Goal: Task Accomplishment & Management: Use online tool/utility

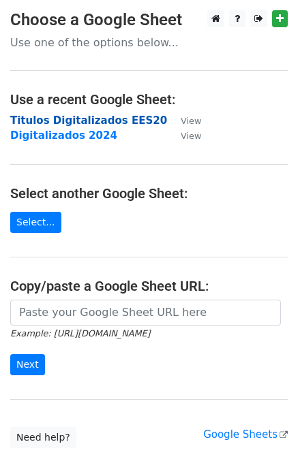
click at [89, 118] on strong "Titulos Digitalizados EES20" at bounding box center [88, 120] width 157 height 12
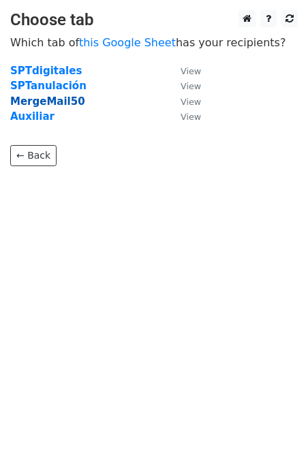
click at [52, 101] on strong "MergeMail50" at bounding box center [47, 101] width 75 height 12
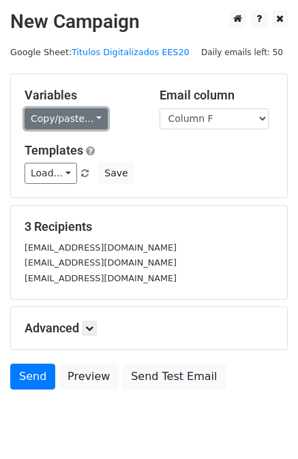
click at [91, 115] on link "Copy/paste..." at bounding box center [66, 118] width 83 height 21
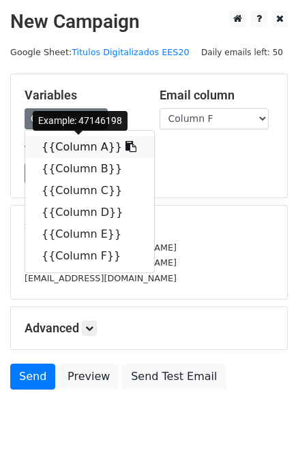
click at [86, 146] on link "{{Column A}}" at bounding box center [89, 147] width 129 height 22
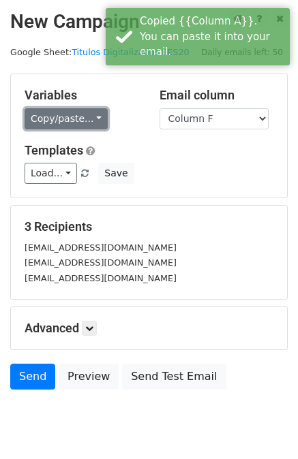
click at [89, 118] on link "Copy/paste..." at bounding box center [66, 118] width 83 height 21
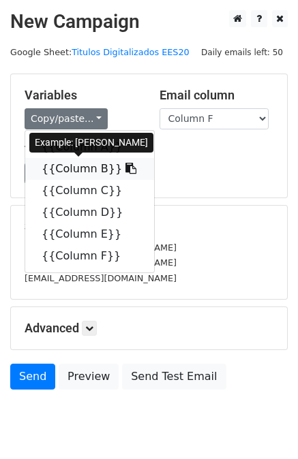
click at [78, 172] on link "{{Column B}}" at bounding box center [89, 169] width 129 height 22
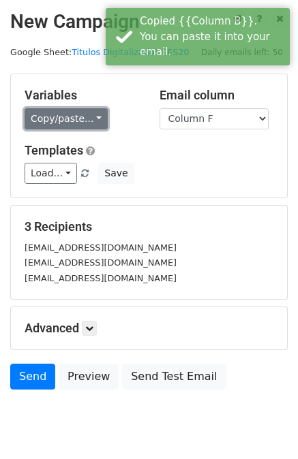
click at [79, 114] on link "Copy/paste..." at bounding box center [66, 118] width 83 height 21
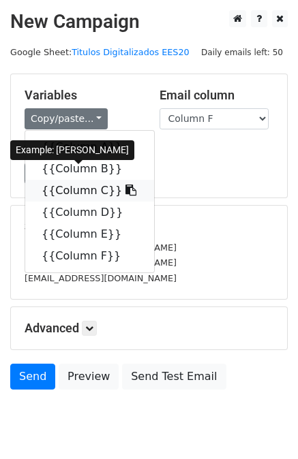
click at [88, 191] on link "{{Column C}}" at bounding box center [89, 191] width 129 height 22
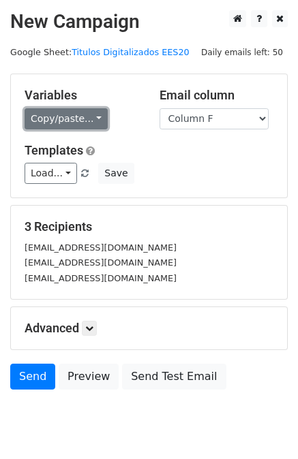
click at [82, 118] on link "Copy/paste..." at bounding box center [66, 118] width 83 height 21
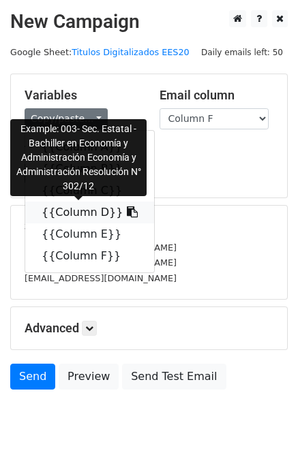
click at [72, 208] on link "{{Column D}}" at bounding box center [89, 213] width 129 height 22
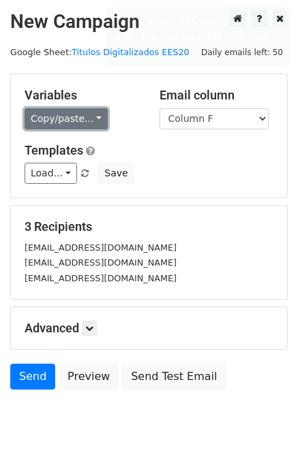
click at [83, 121] on link "Copy/paste..." at bounding box center [66, 118] width 83 height 21
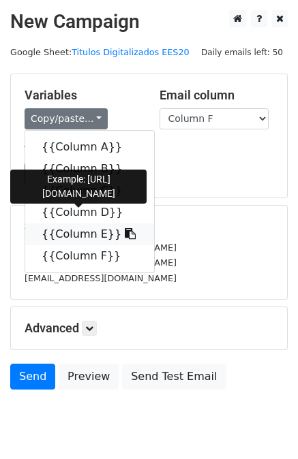
click at [67, 233] on link "{{Column E}}" at bounding box center [89, 234] width 129 height 22
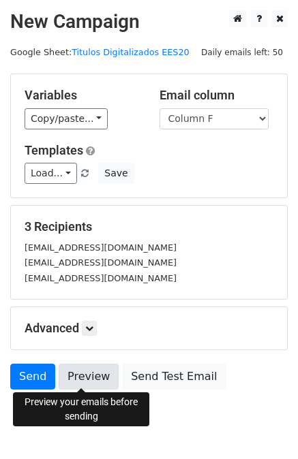
click at [80, 375] on link "Preview" at bounding box center [89, 377] width 60 height 26
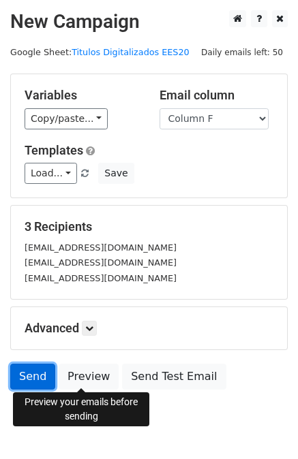
click at [35, 376] on link "Send" at bounding box center [32, 377] width 45 height 26
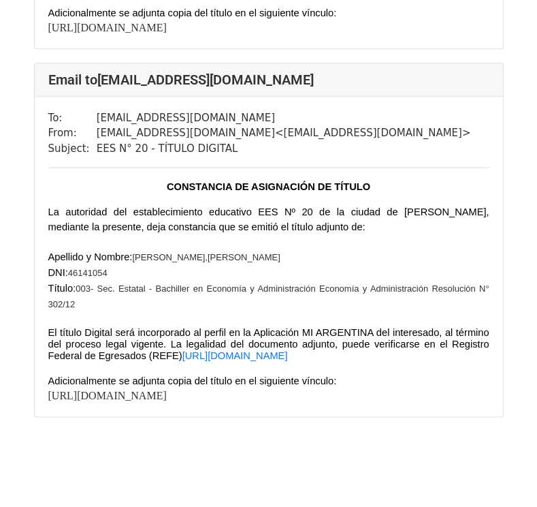
scroll to position [798, 0]
